Goal: Task Accomplishment & Management: Use online tool/utility

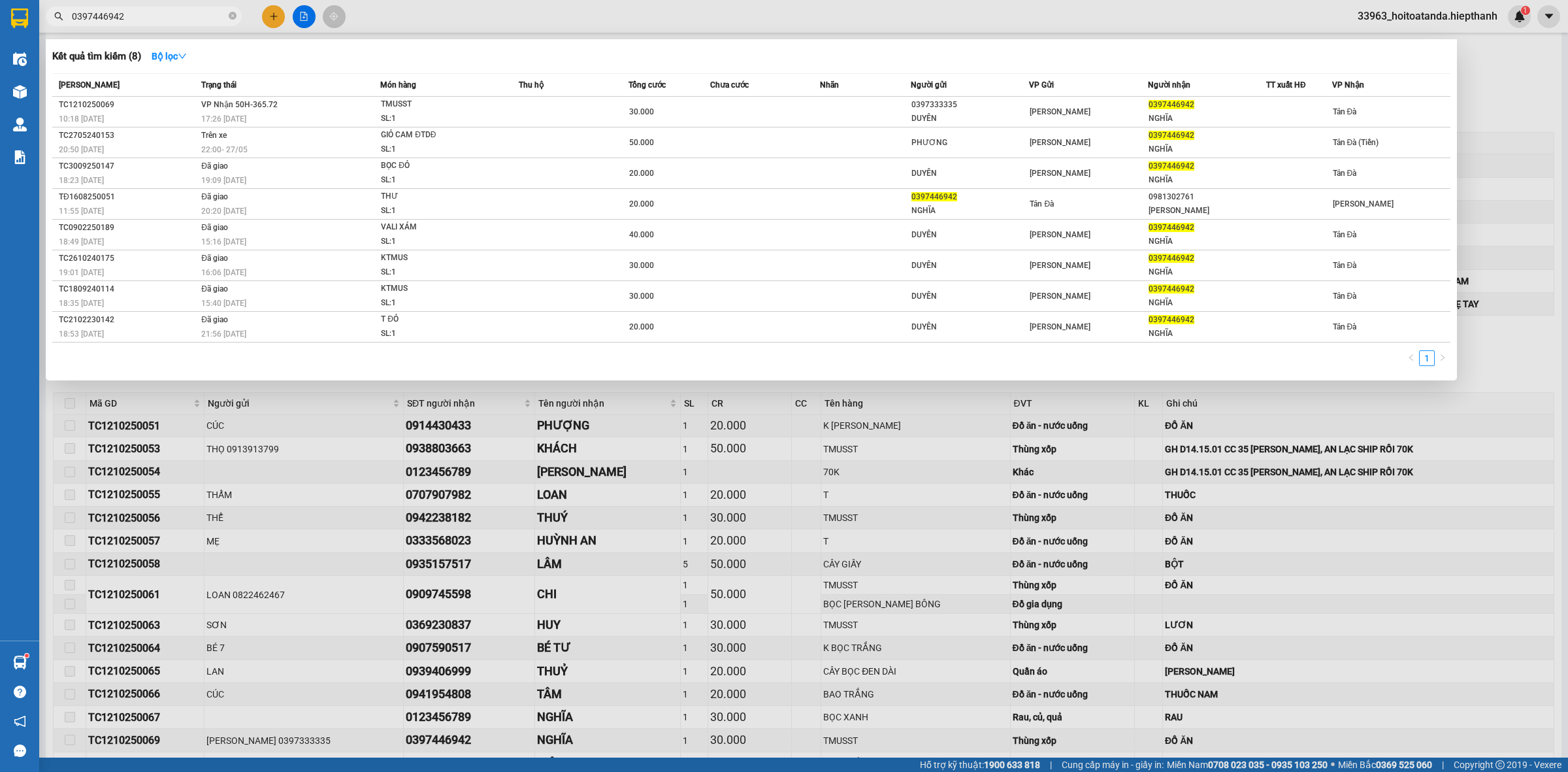
click at [143, 11] on input "0397446942" at bounding box center [149, 16] width 154 height 14
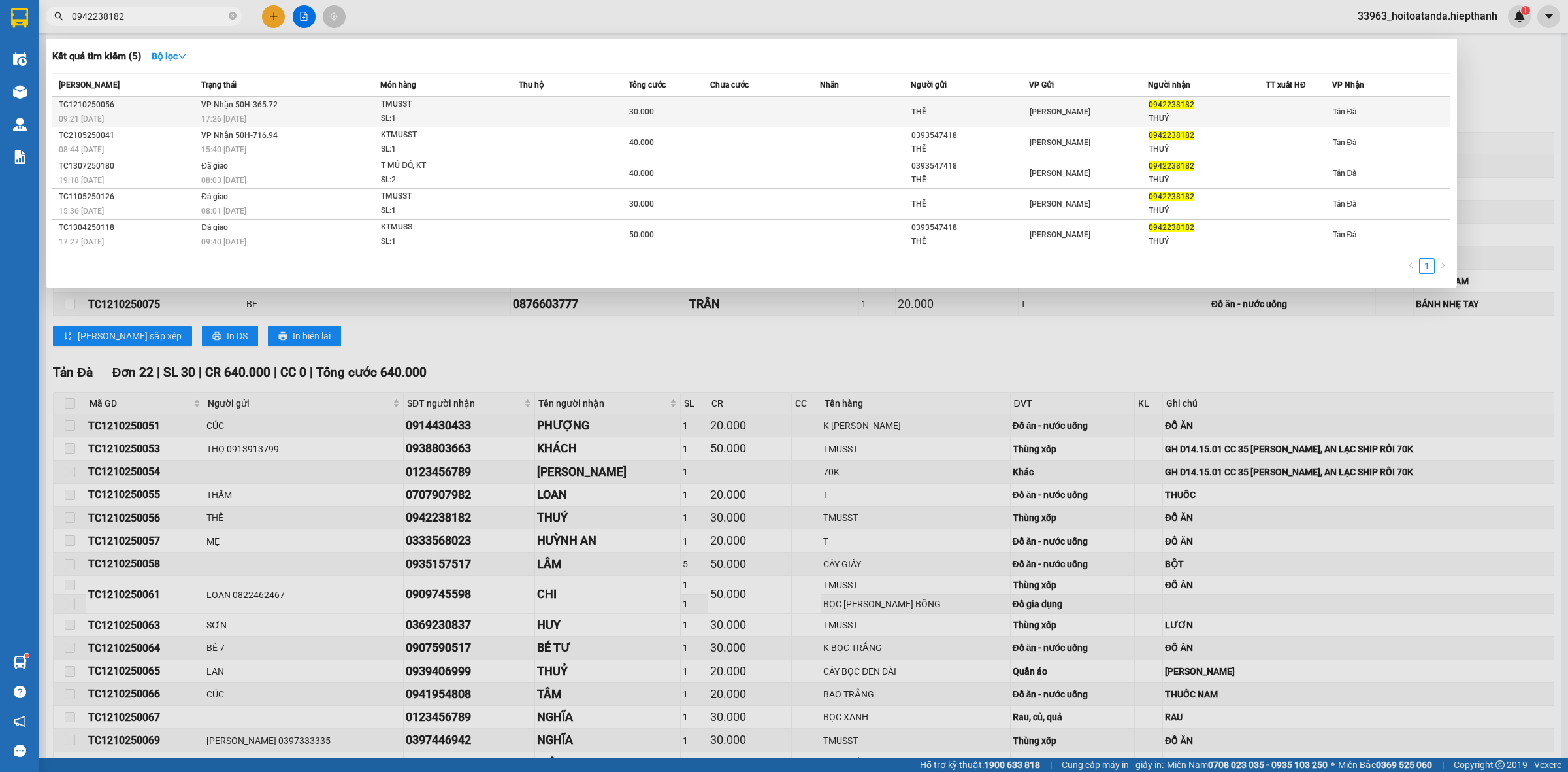
type input "0942238182"
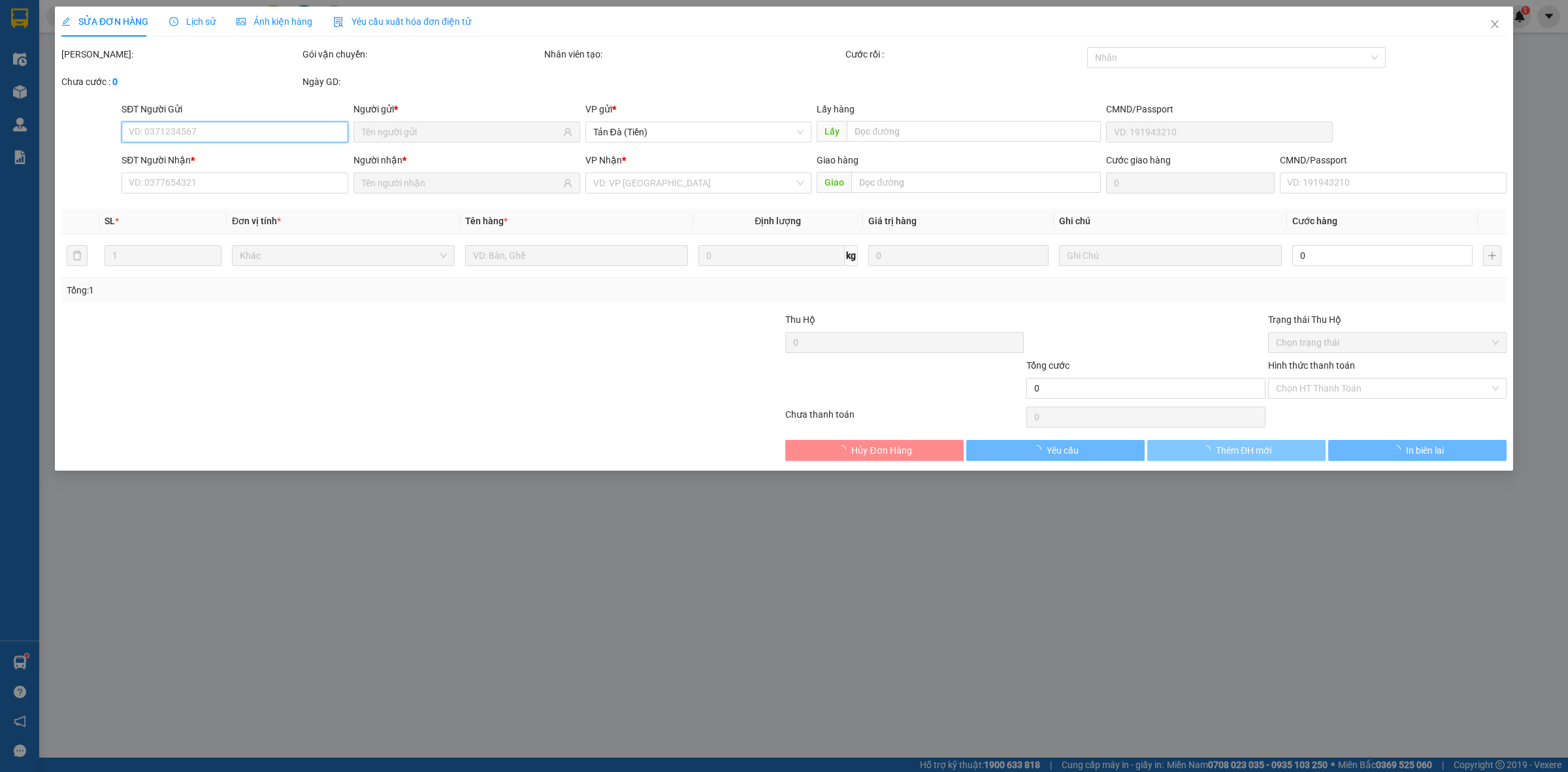
type input "THỂ"
type input "0942238182"
type input "THUÝ"
type input "30.000"
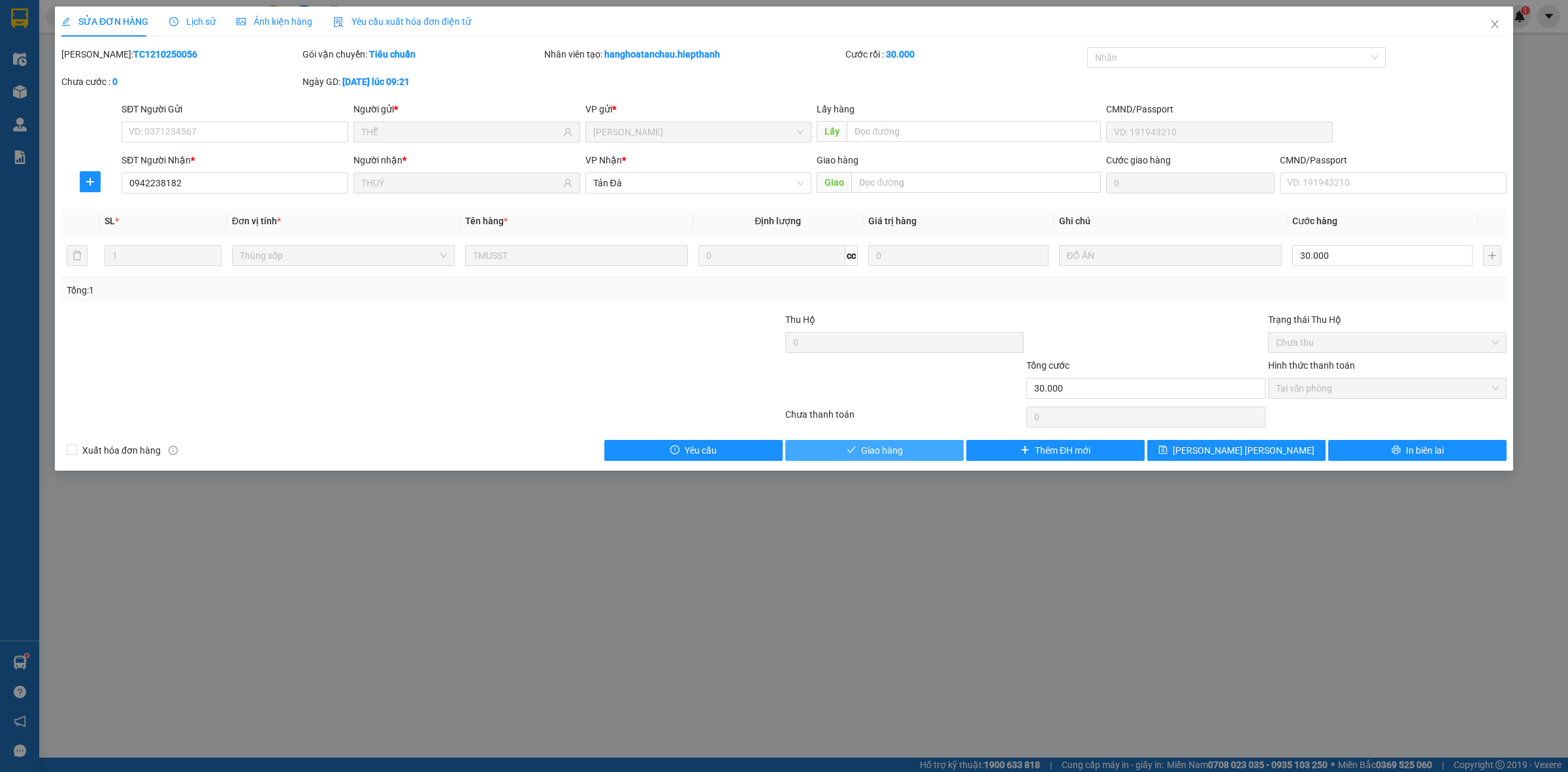
click at [919, 449] on button "Giao hàng" at bounding box center [874, 450] width 179 height 21
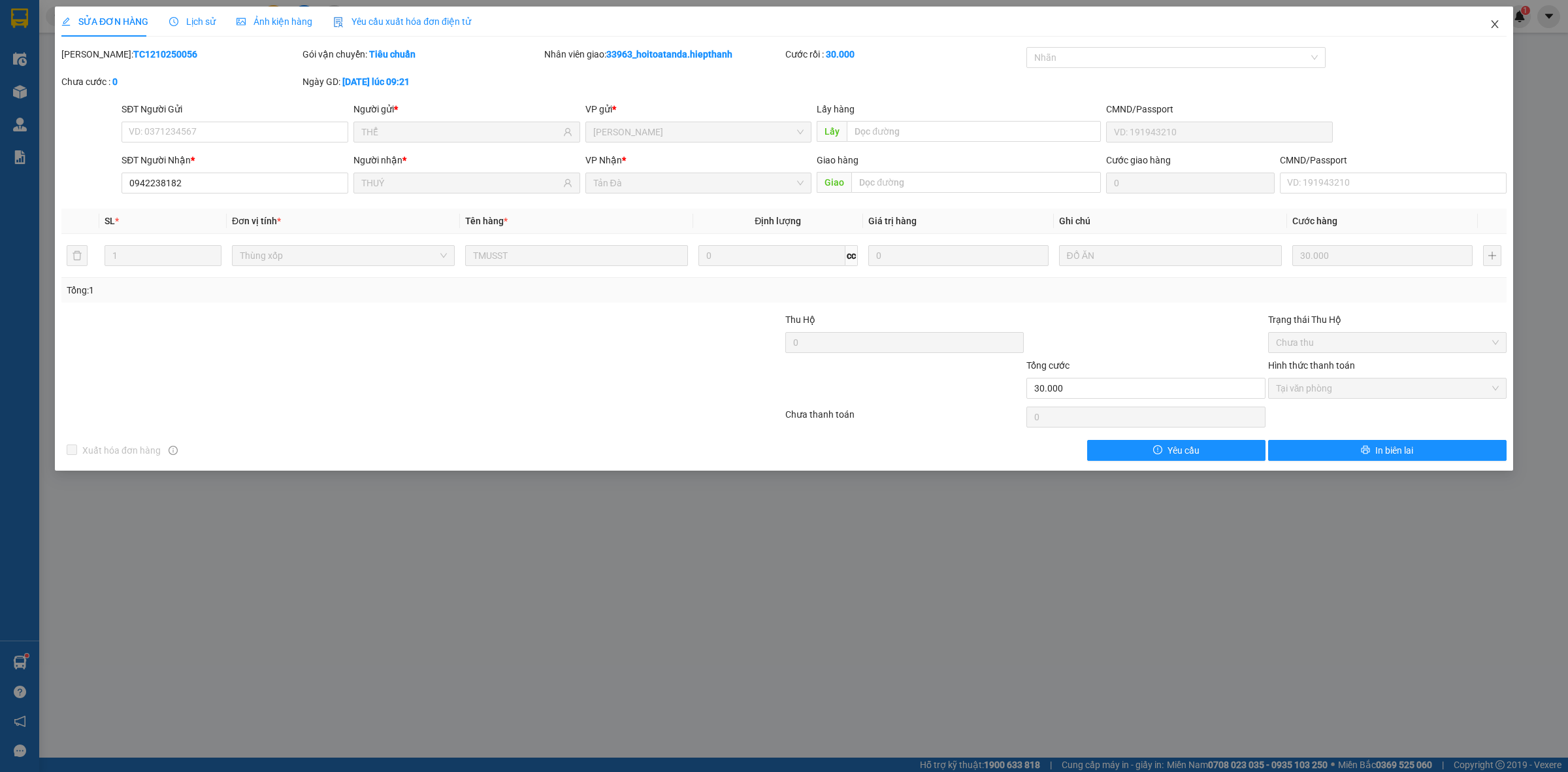
click at [1498, 22] on icon "close" at bounding box center [1494, 24] width 10 height 10
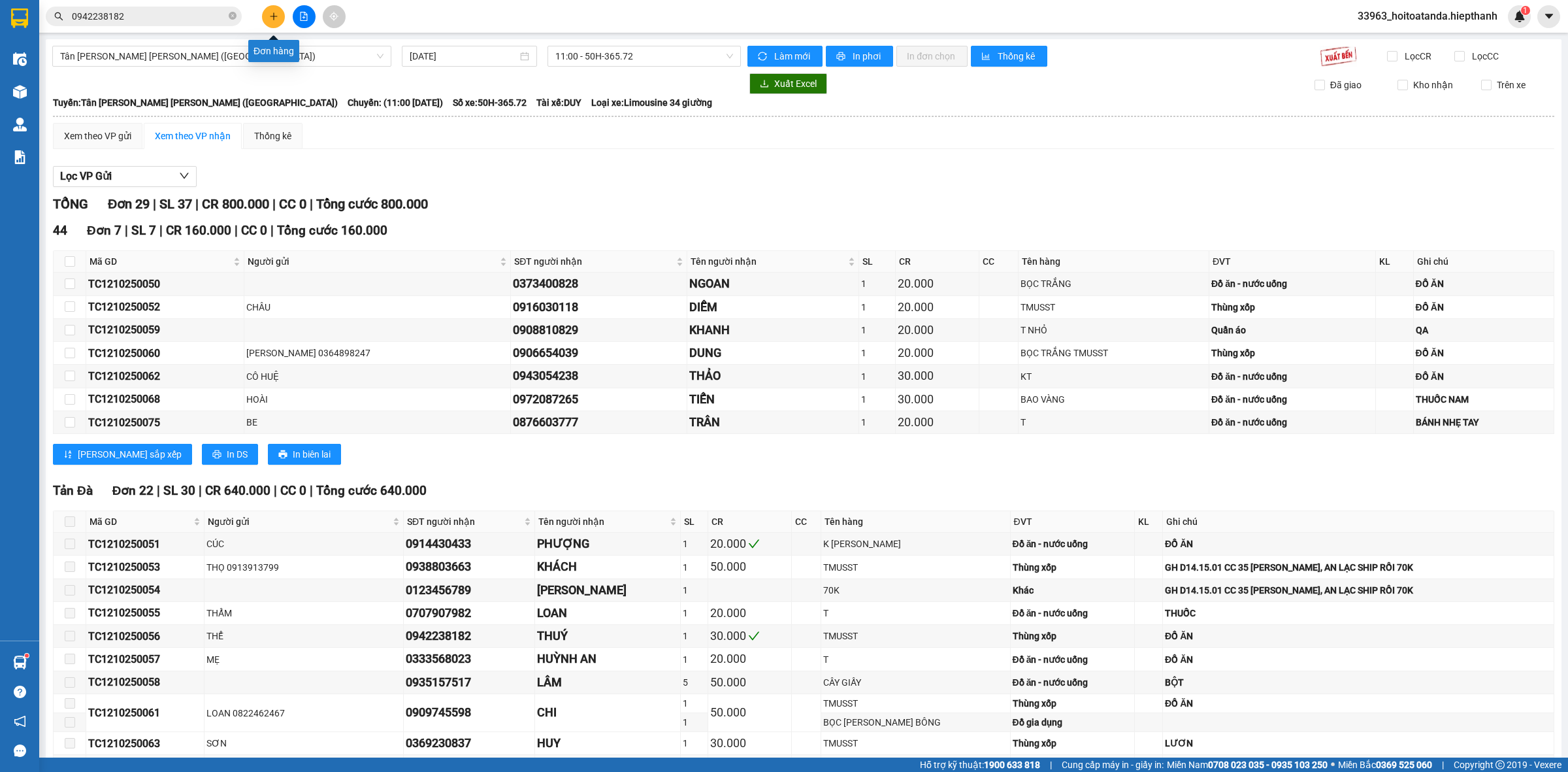
click at [269, 16] on icon "plus" at bounding box center [273, 16] width 9 height 9
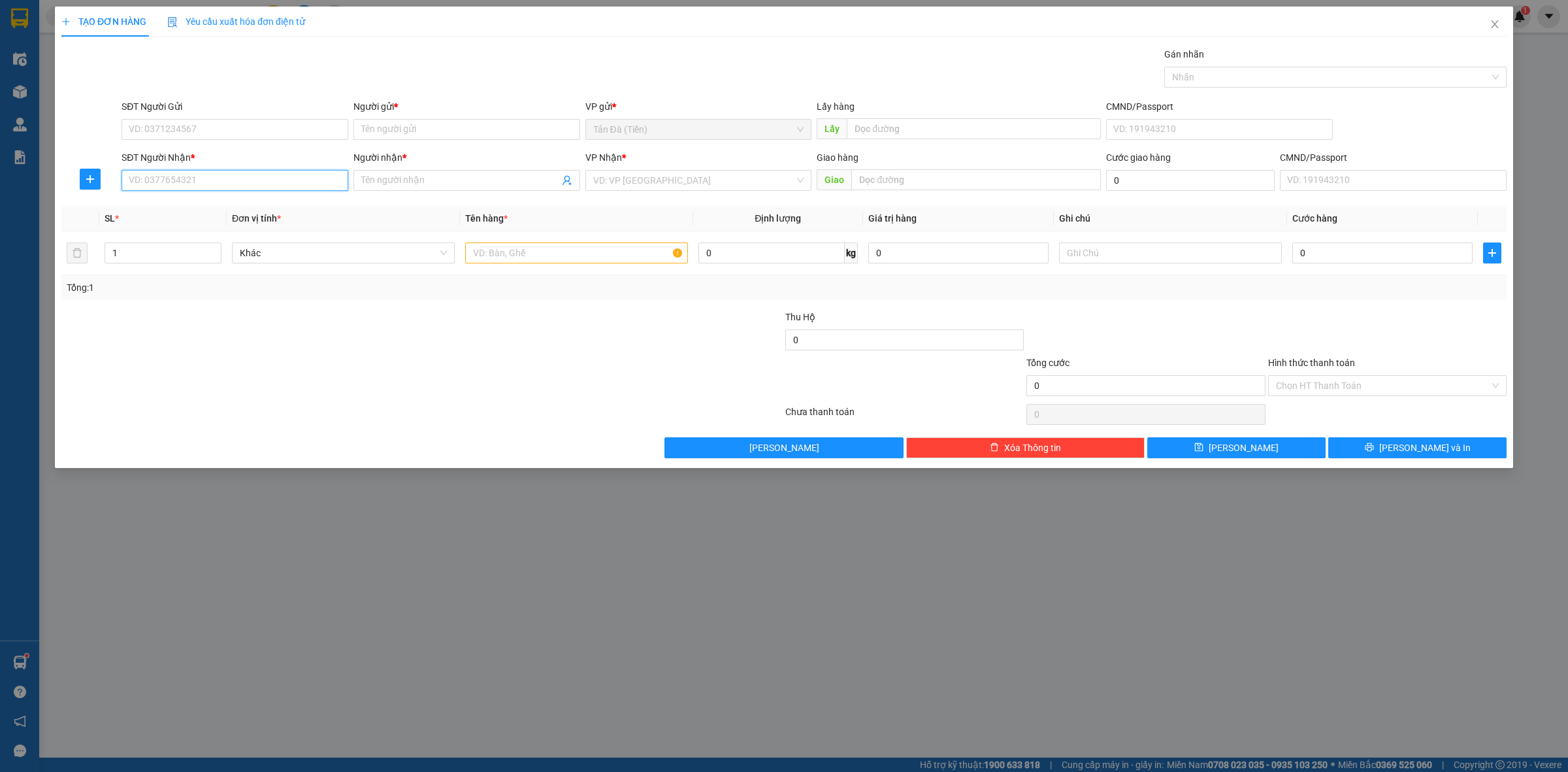
click at [223, 175] on input "SĐT Người Nhận *" at bounding box center [235, 180] width 227 height 21
type input "0933327851"
click at [218, 205] on div "0933327851 - CHẴN" at bounding box center [235, 207] width 211 height 14
type input "CHẴN"
type input "0933327851"
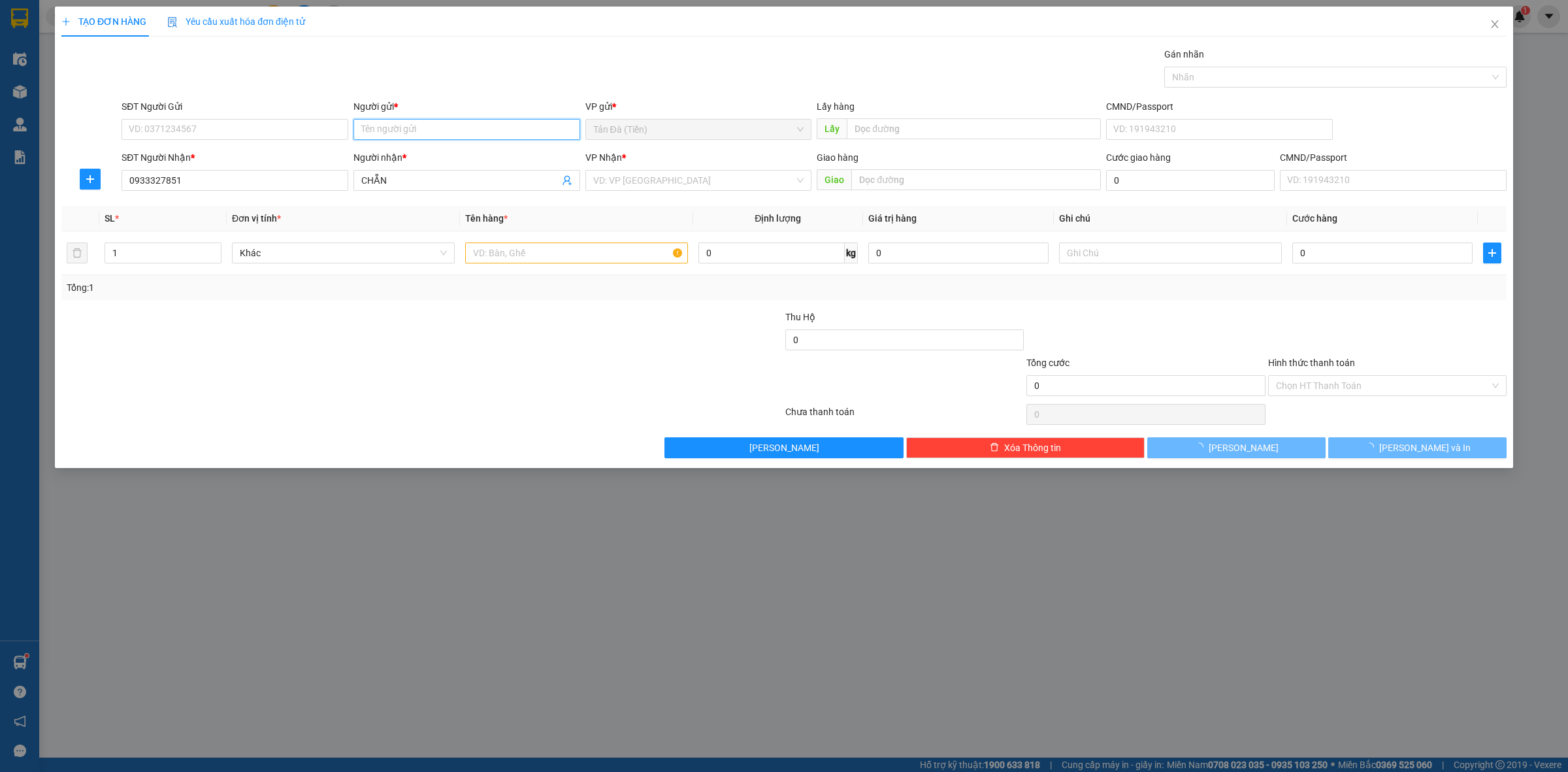
click at [390, 128] on input "Người gửi *" at bounding box center [466, 129] width 227 height 21
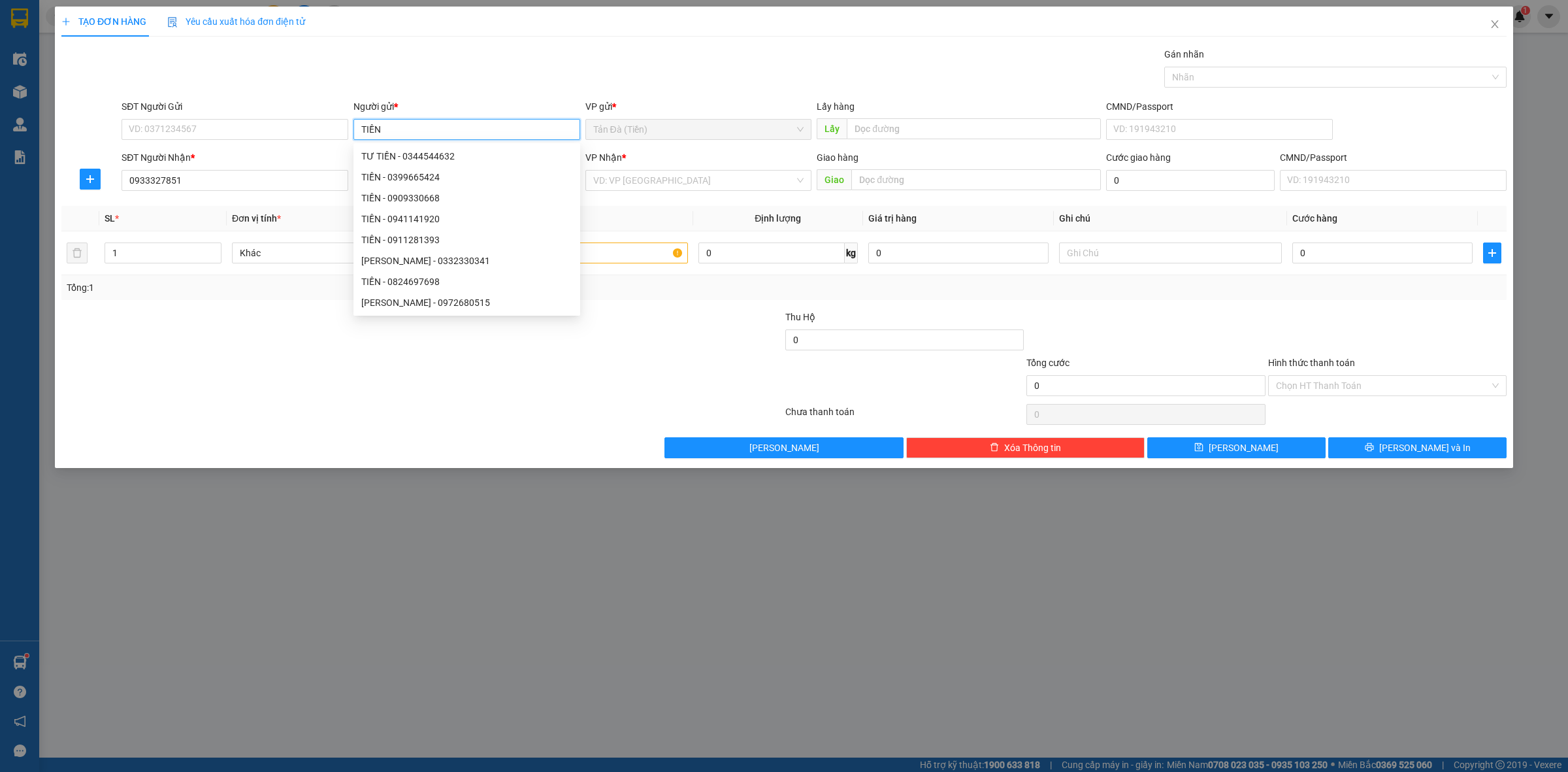
type input "TIỀN"
click at [430, 61] on div "Gói vận chuyển * Tiêu chuẩn Gán nhãn Nhãn" at bounding box center [813, 70] width 1390 height 46
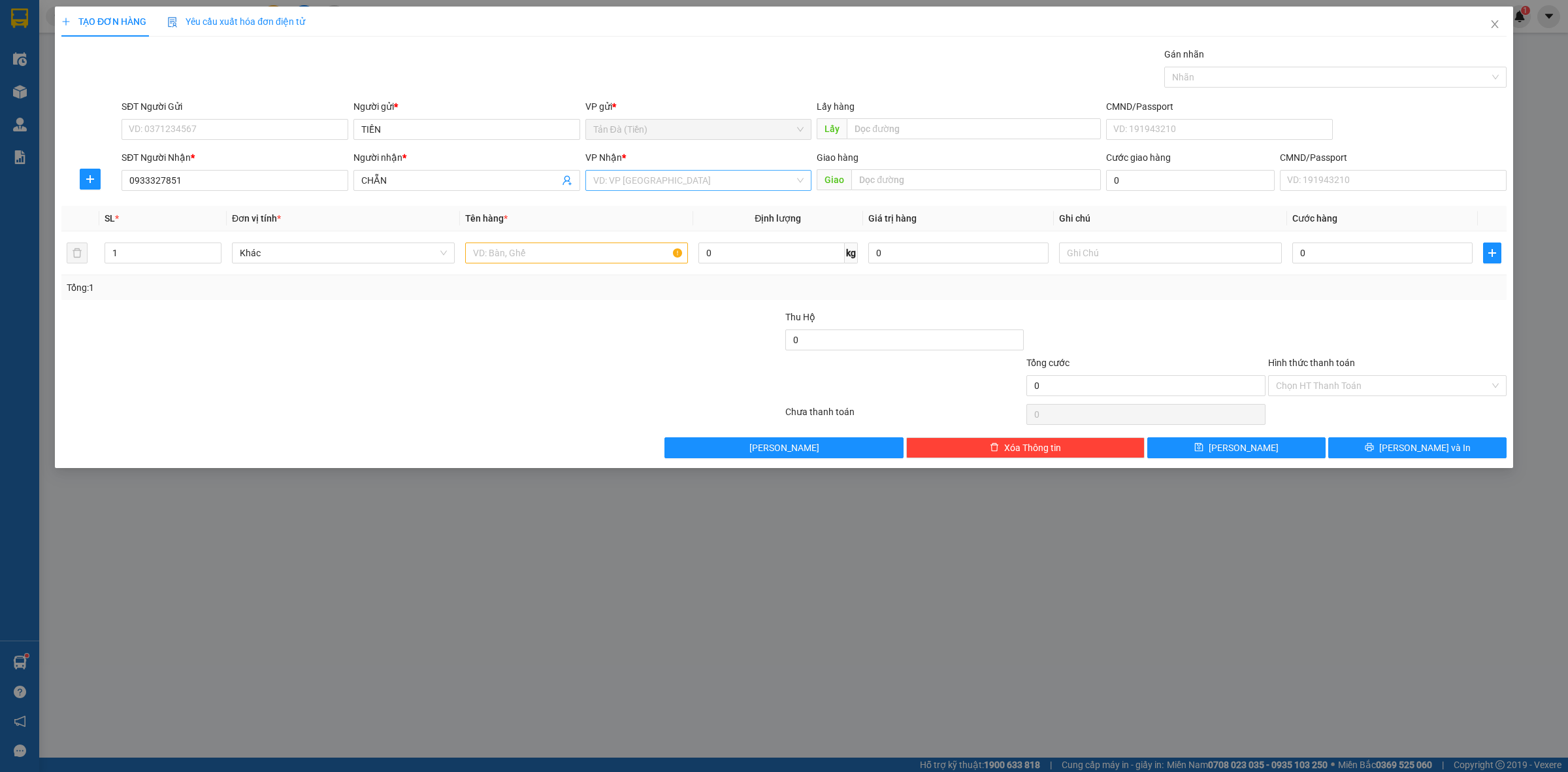
click at [651, 177] on input "search" at bounding box center [694, 181] width 202 height 20
click at [634, 284] on div "[PERSON_NAME] ([PERSON_NAME])" at bounding box center [698, 291] width 211 height 14
click at [572, 255] on input "text" at bounding box center [576, 253] width 223 height 21
type input "TT 2TR"
click at [1082, 261] on input "text" at bounding box center [1170, 253] width 223 height 21
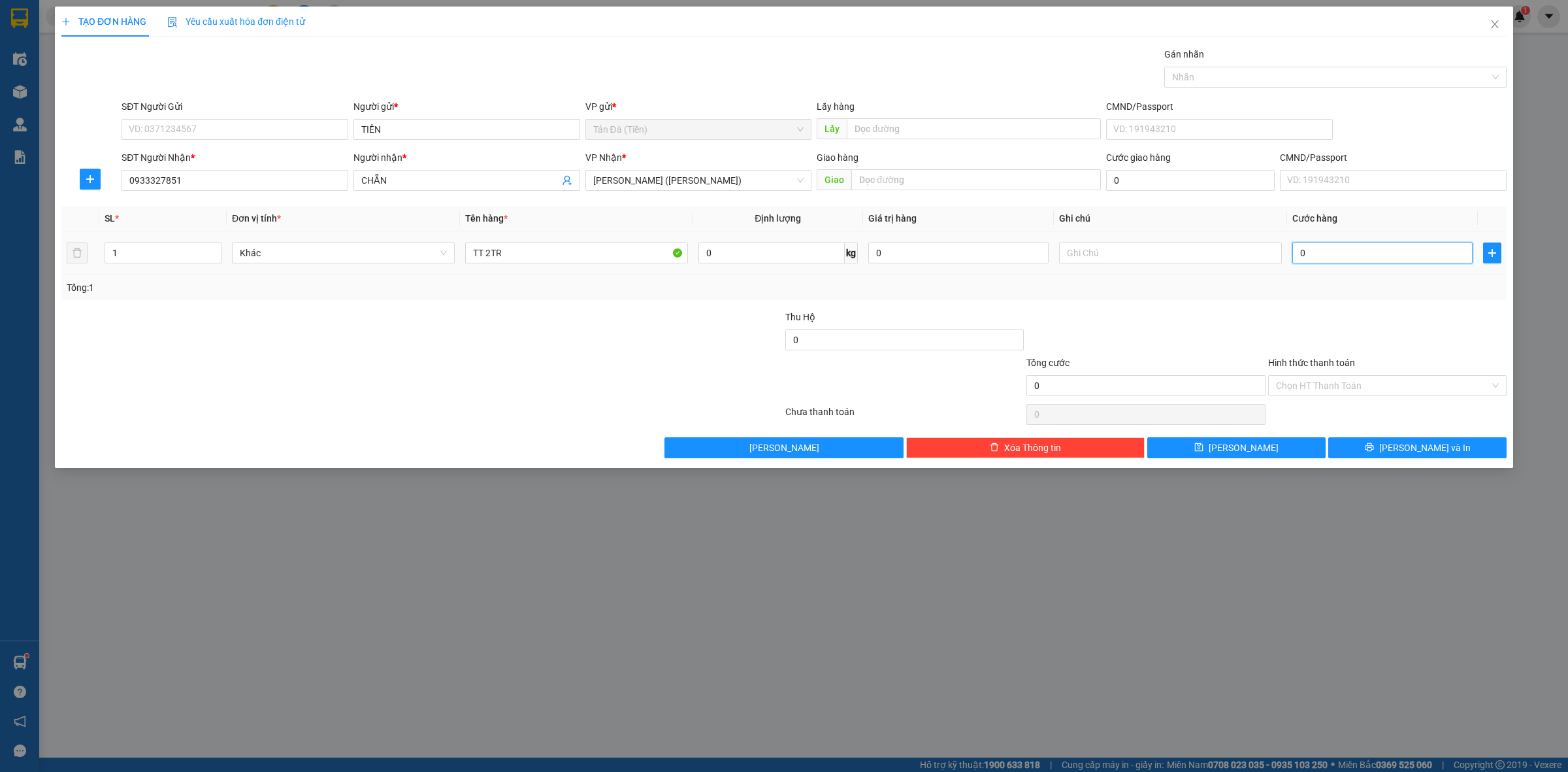
click at [1324, 255] on input "0" at bounding box center [1382, 253] width 181 height 21
type input "002"
type input "2"
type input "0.020"
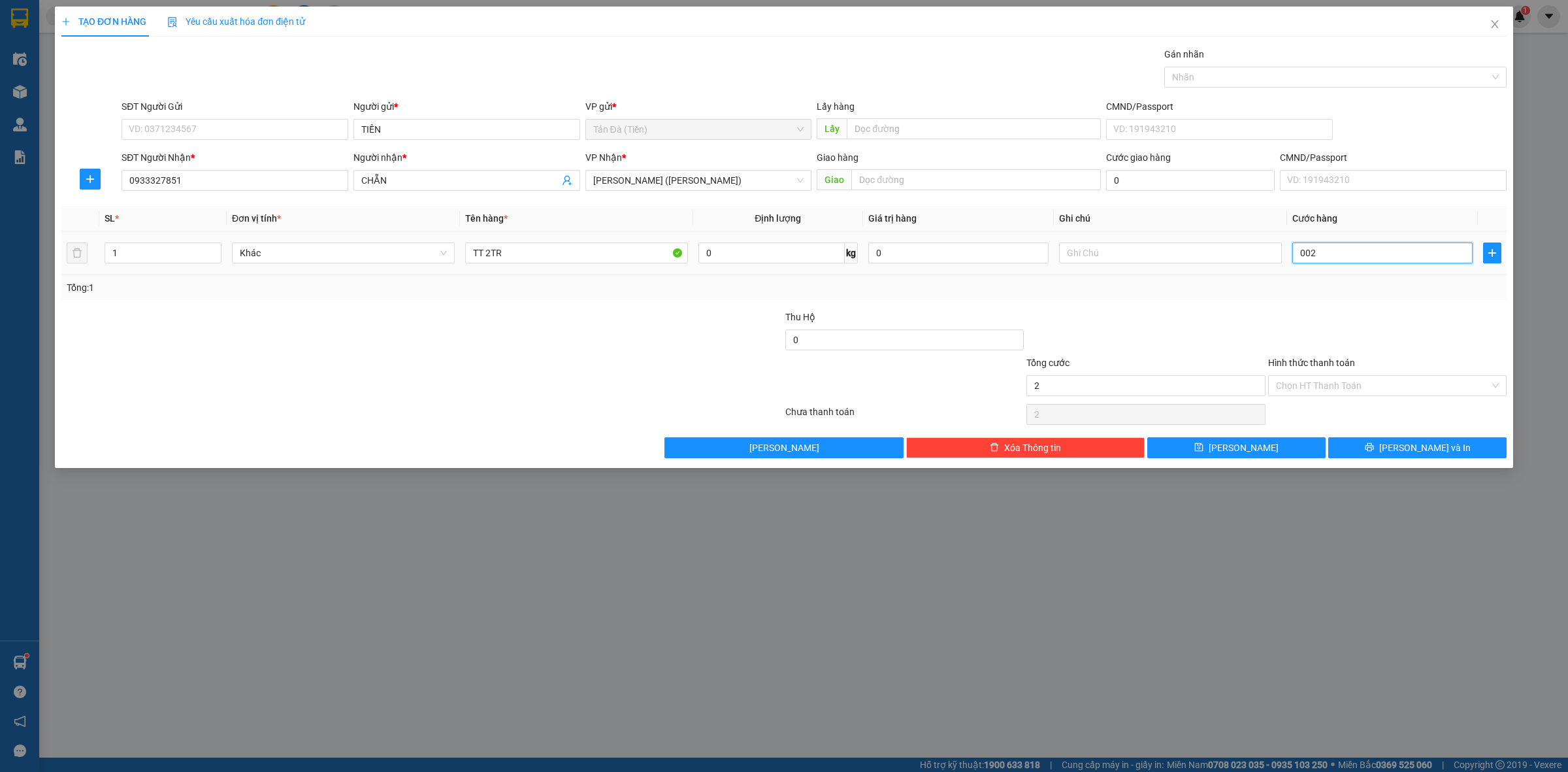
type input "20"
type input "20.000"
click at [1346, 309] on div "Transit Pickup Surcharge Ids Transit Deliver Surcharge Ids Transit Deliver Surc…" at bounding box center [784, 253] width 1445 height 411
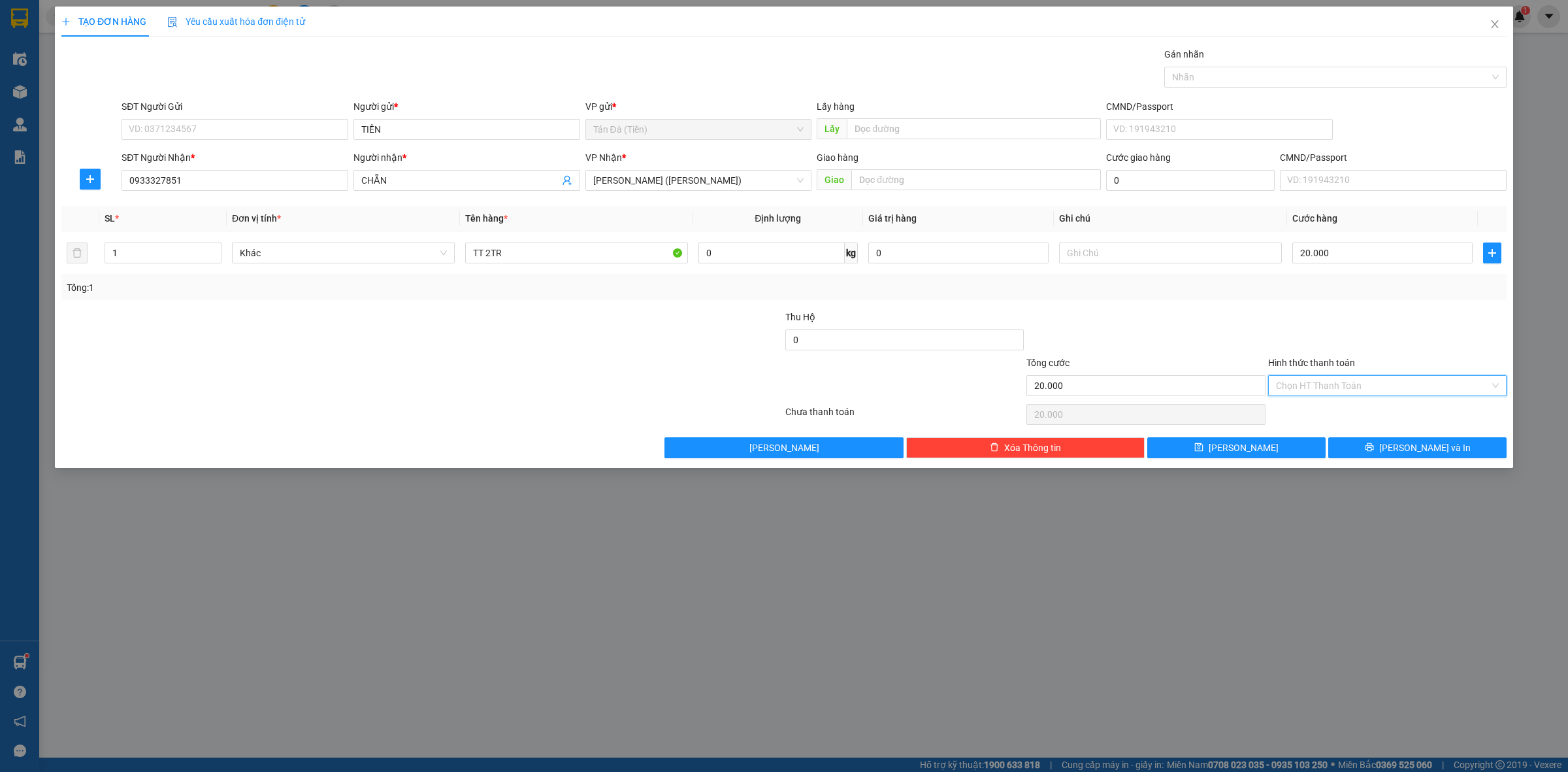
click at [1356, 392] on input "Hình thức thanh toán" at bounding box center [1382, 386] width 214 height 20
click at [1332, 419] on div "Tại văn phòng" at bounding box center [1386, 412] width 223 height 14
type input "0"
click at [1431, 441] on span "[PERSON_NAME] và In" at bounding box center [1425, 447] width 92 height 14
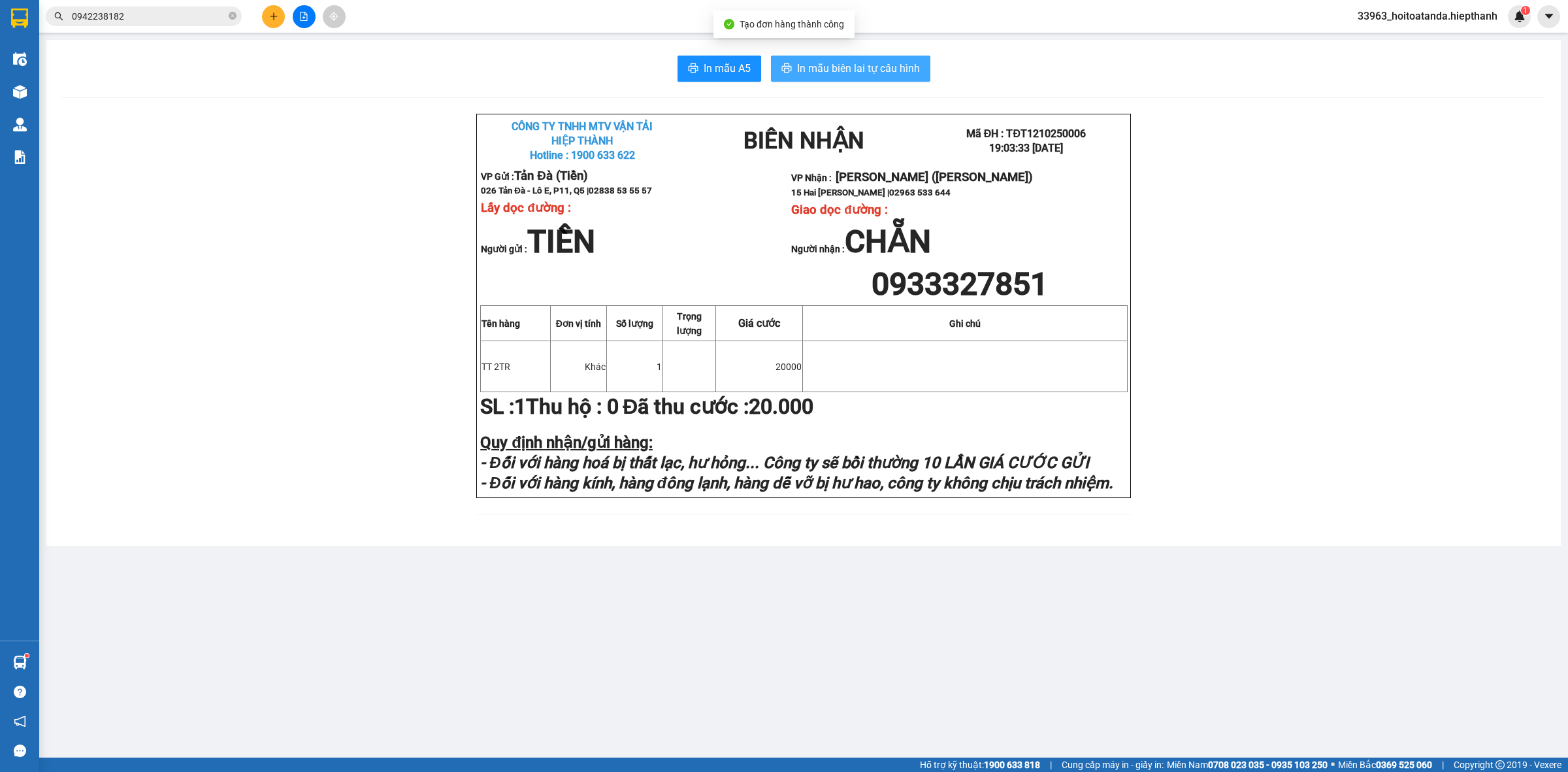
click at [830, 69] on span "In mẫu biên lai tự cấu hình" at bounding box center [858, 68] width 123 height 16
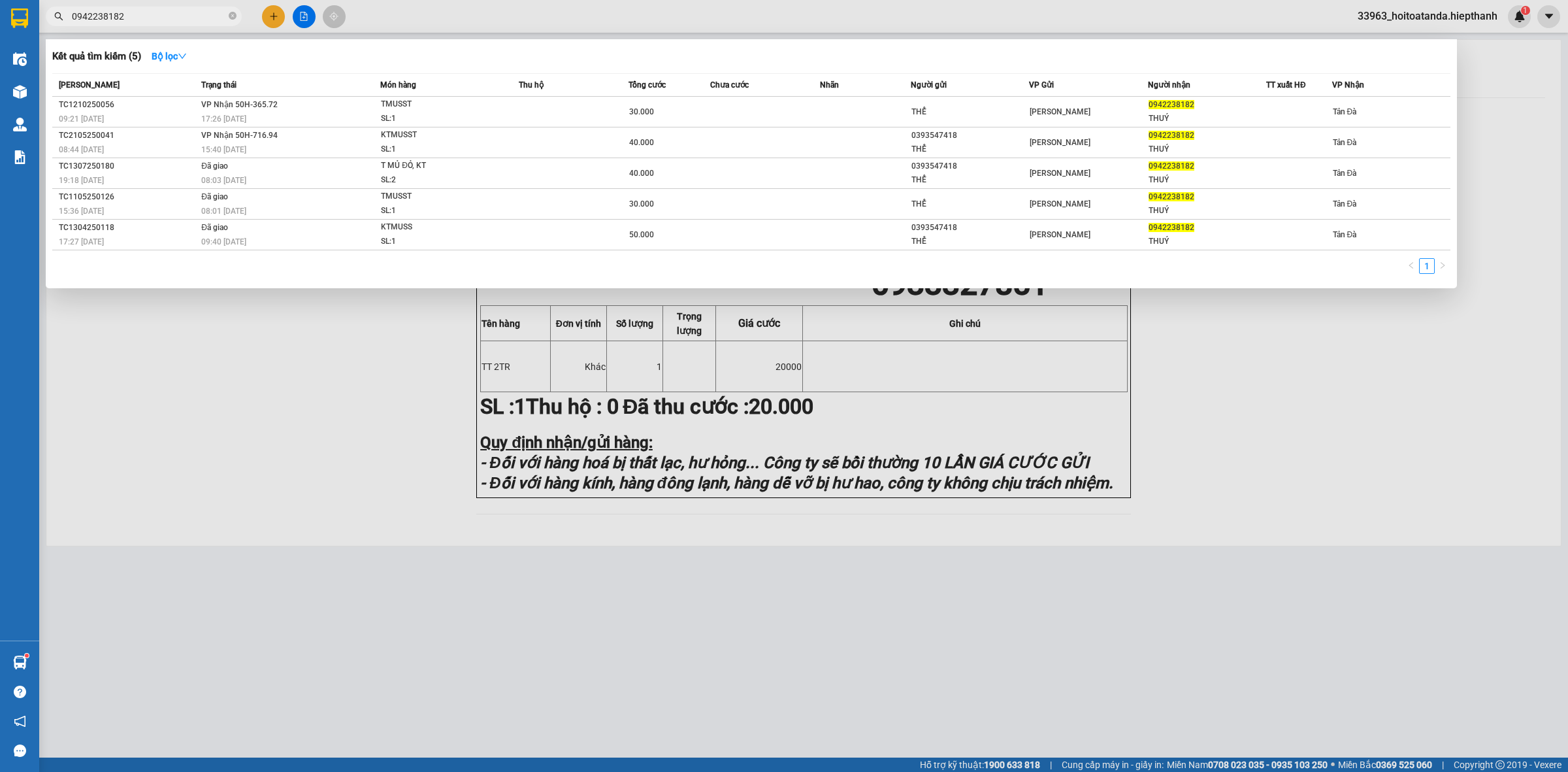
click at [175, 15] on input "0942238182" at bounding box center [149, 16] width 154 height 14
click at [143, 15] on input "0942238182" at bounding box center [149, 16] width 154 height 14
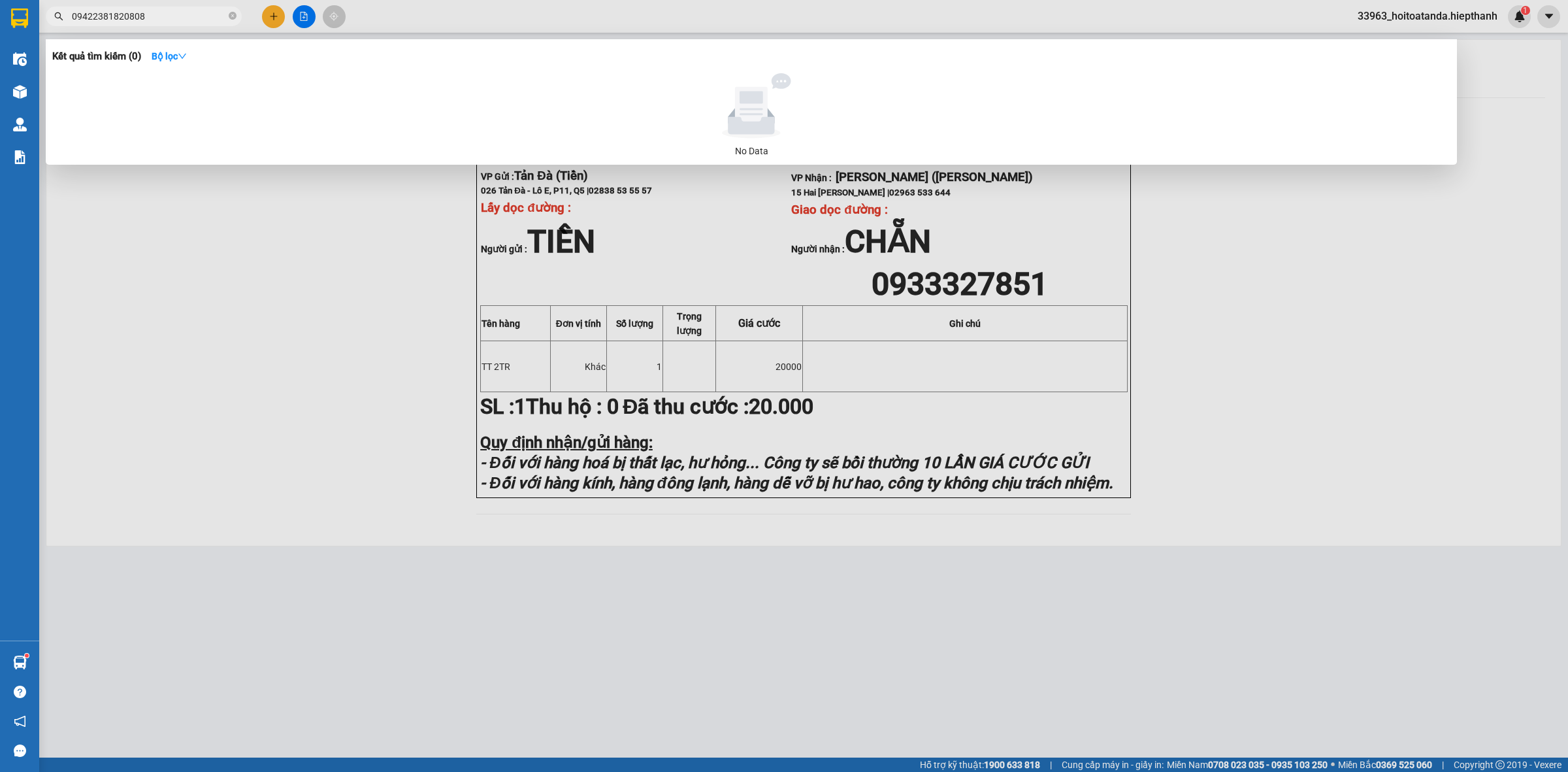
click at [180, 20] on input "09422381820808" at bounding box center [149, 16] width 154 height 14
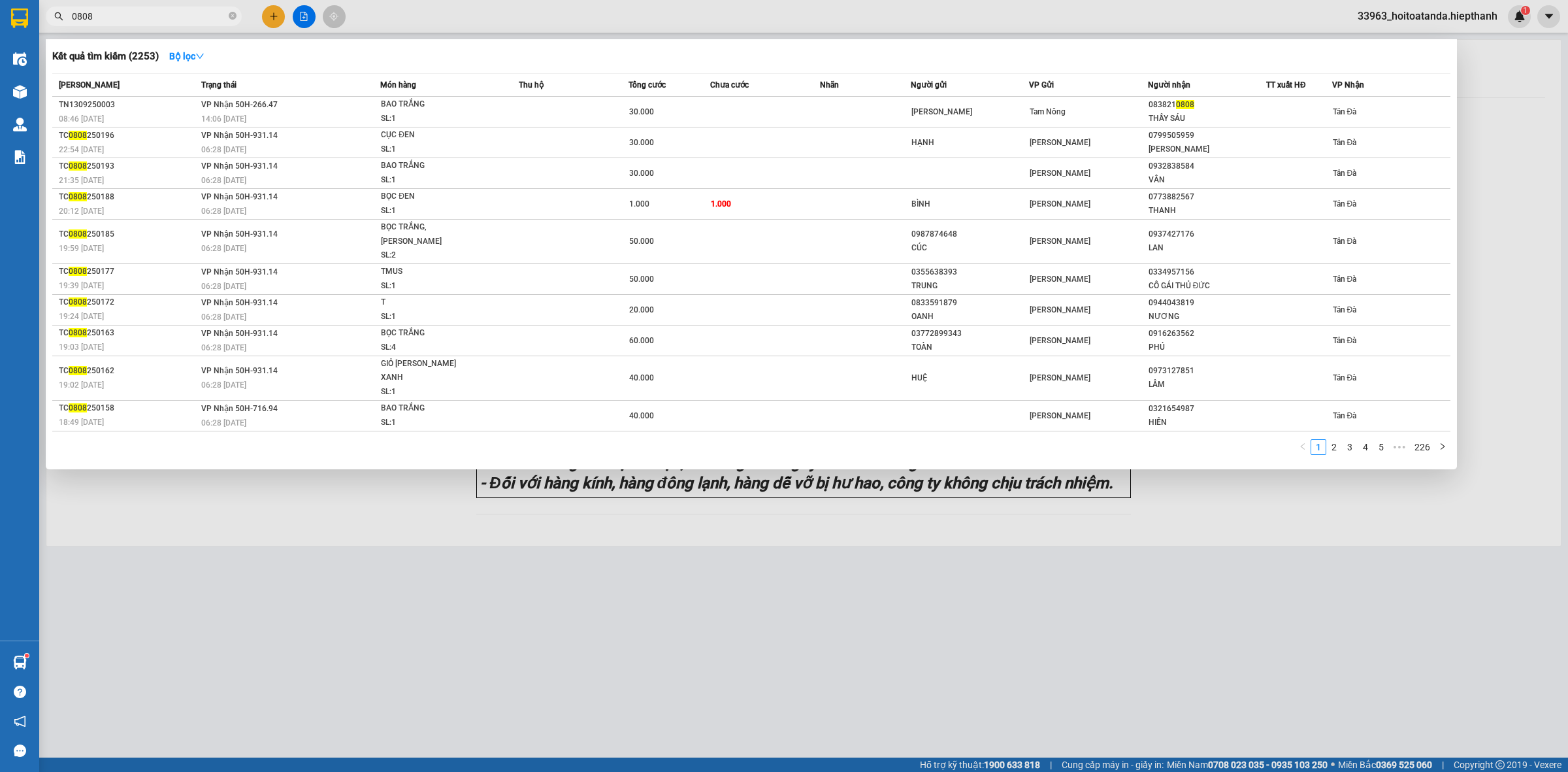
click at [134, 14] on input "0808" at bounding box center [149, 16] width 154 height 14
click at [139, 14] on input "0808" at bounding box center [149, 16] width 154 height 14
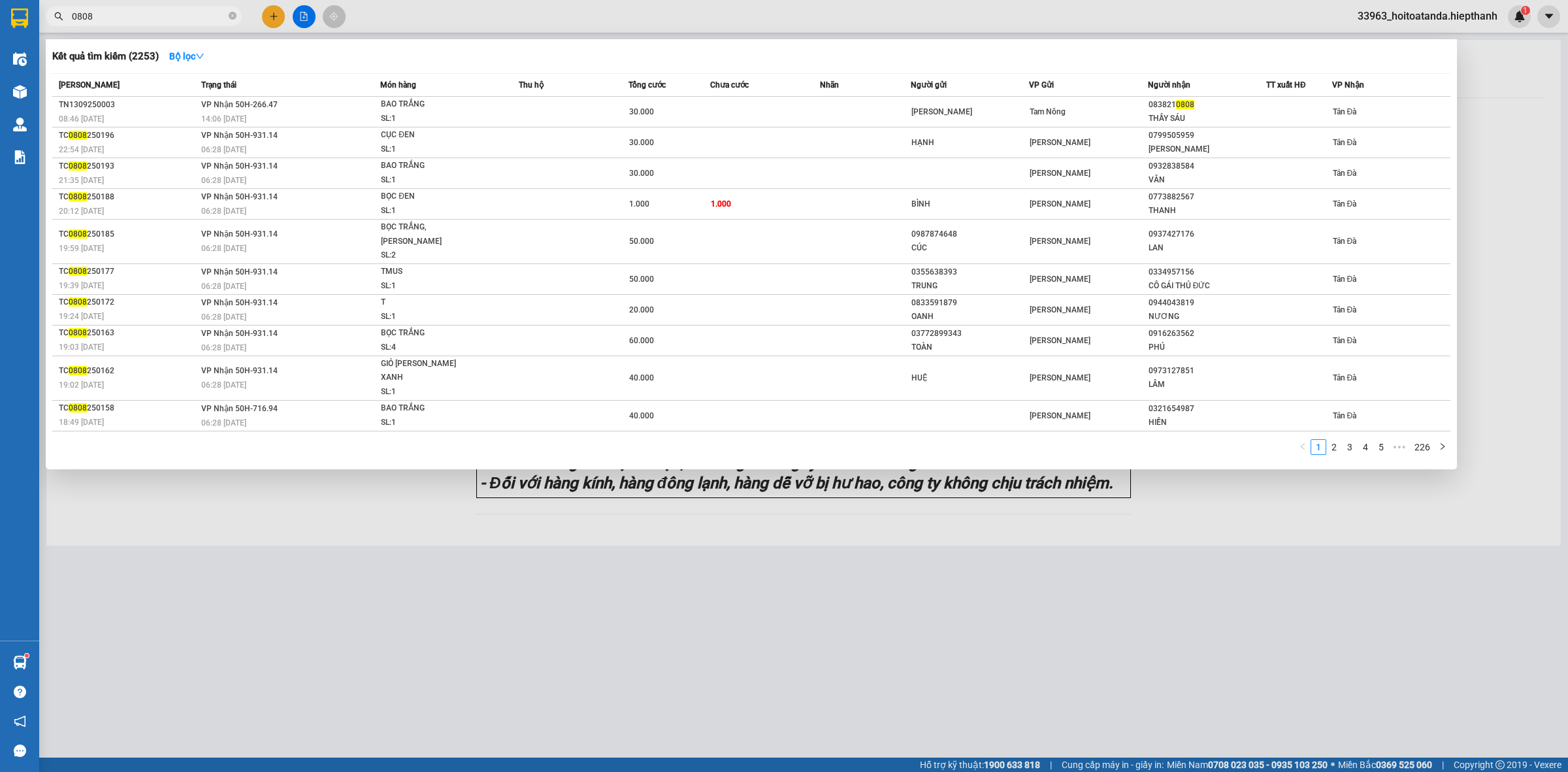
click at [139, 14] on input "0808" at bounding box center [149, 16] width 154 height 14
click at [226, 12] on input "0808" at bounding box center [149, 16] width 154 height 14
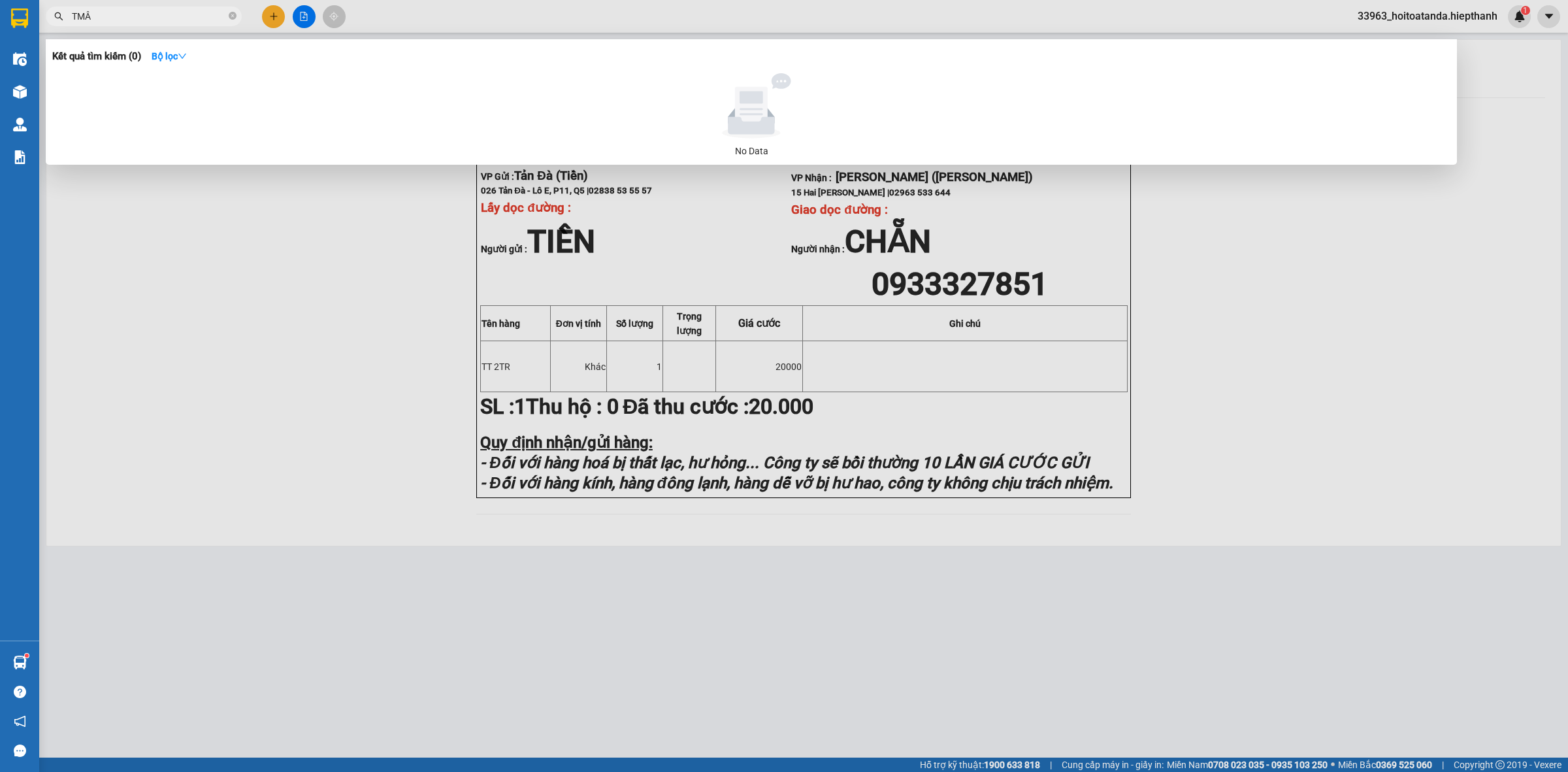
click at [167, 14] on input "TMÂ" at bounding box center [149, 16] width 154 height 14
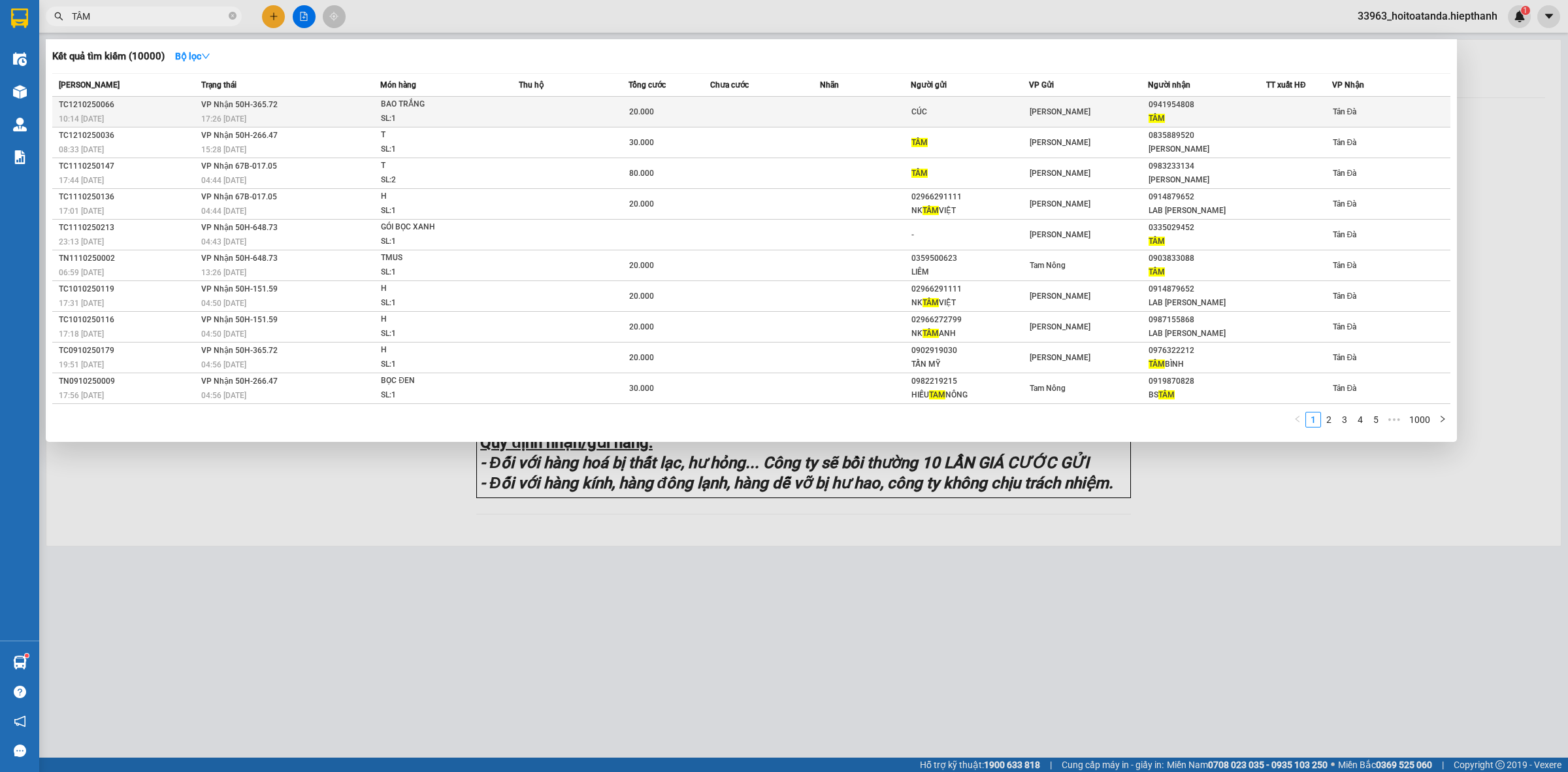
type input "TÂM"
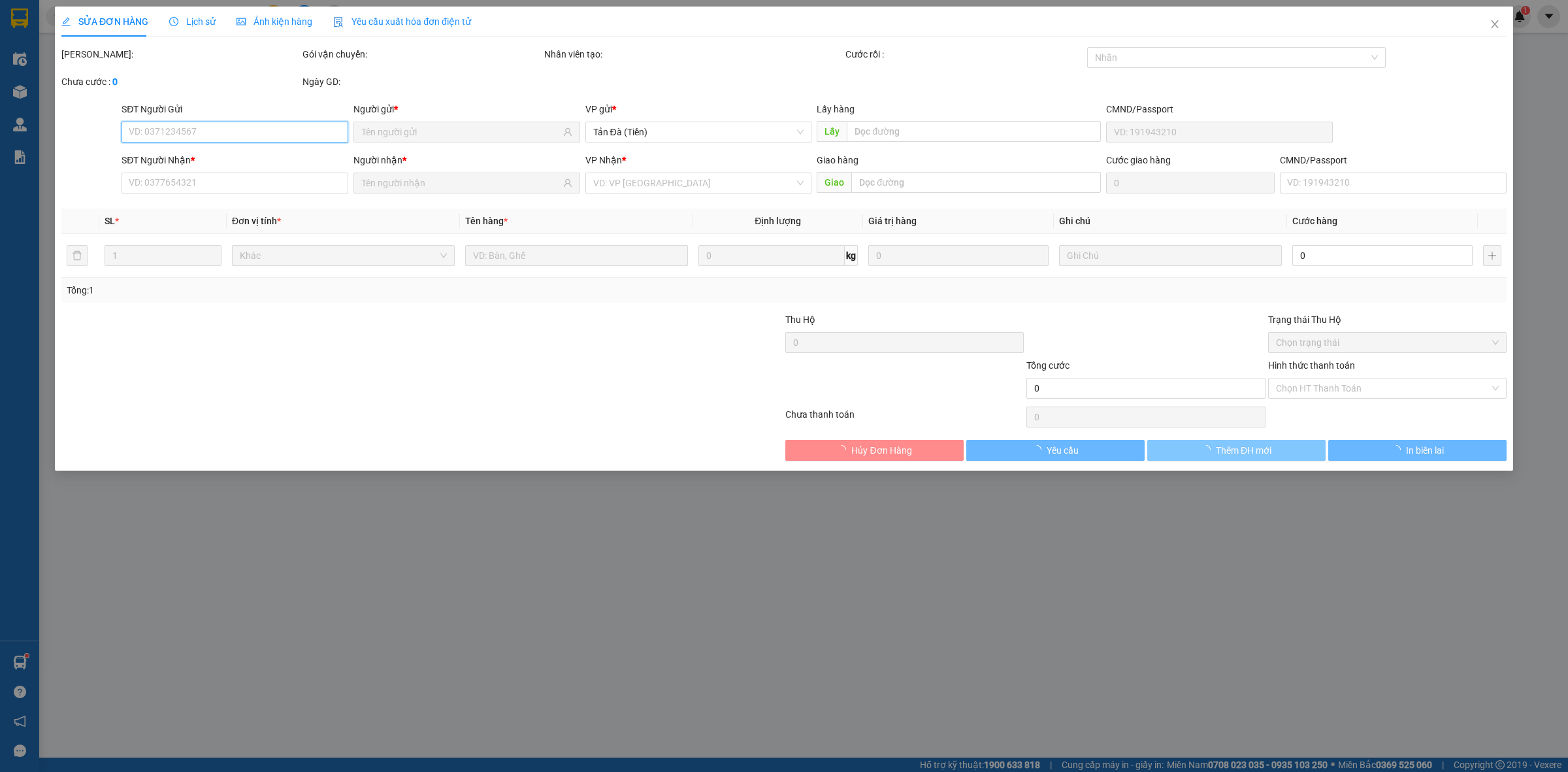
type input "CÚC"
type input "0941954808"
type input "TÂM"
type input "20.000"
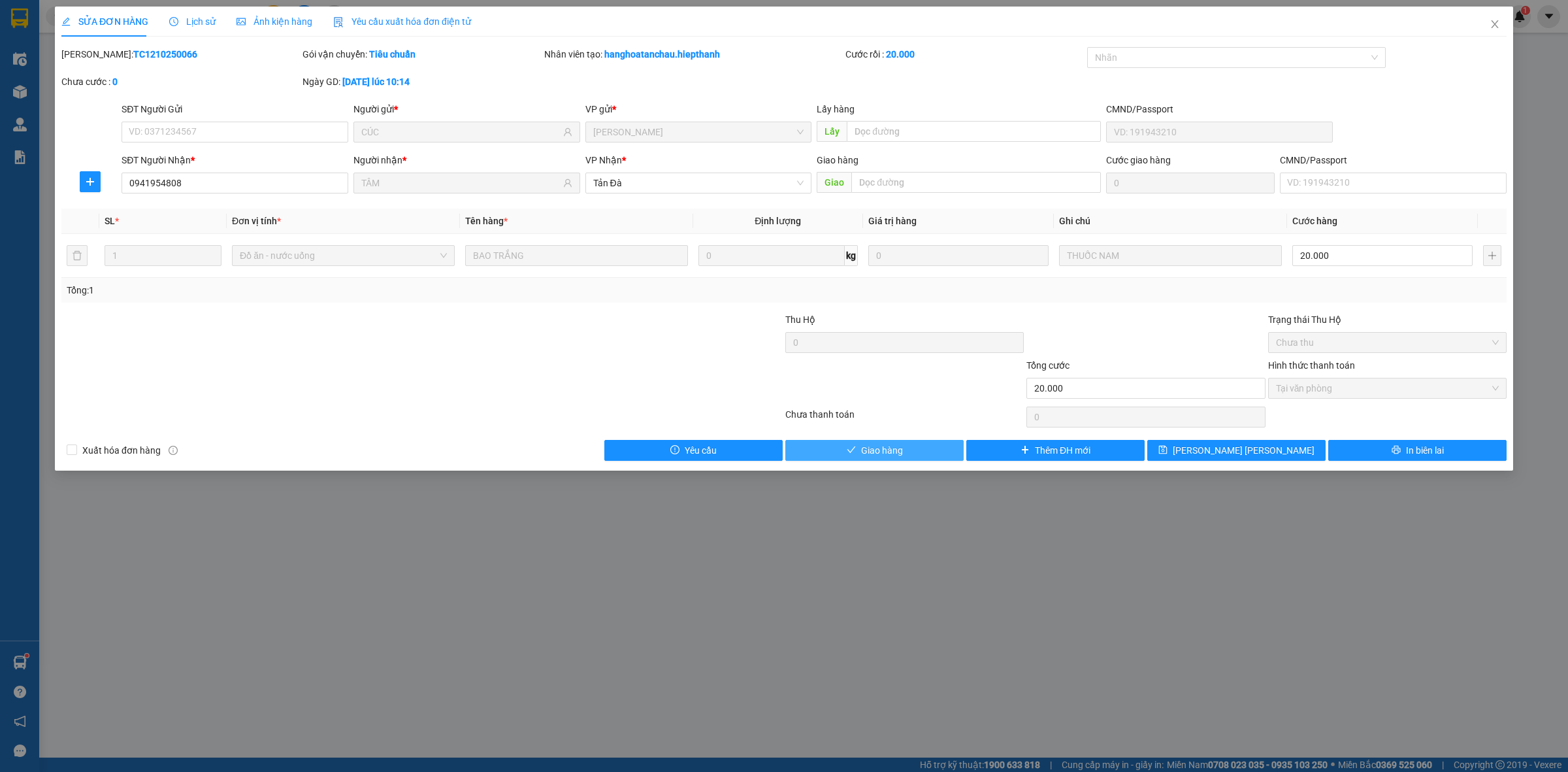
click at [909, 446] on button "Giao hàng" at bounding box center [874, 450] width 179 height 21
